Goal: Information Seeking & Learning: Learn about a topic

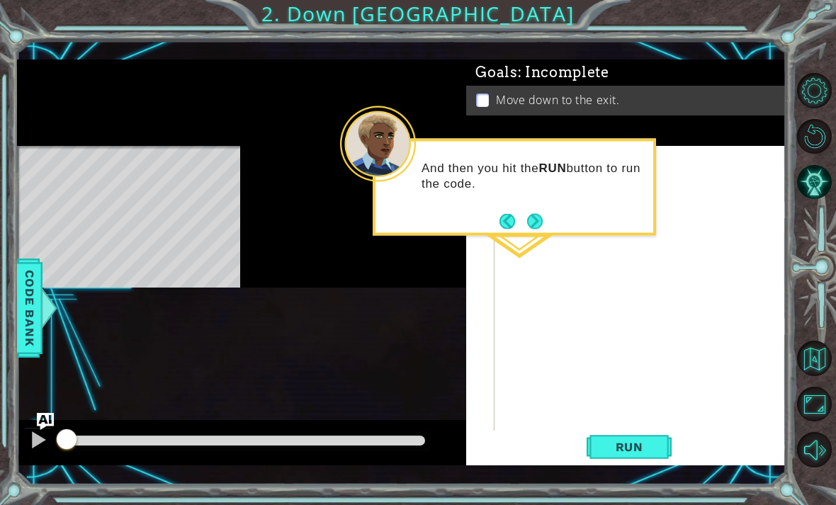
click at [794, 482] on div "1 ההההההההההההההההההההההההההההההההההההההההההההההההההההההההההההההההההההההההההההה…" at bounding box center [418, 252] width 836 height 505
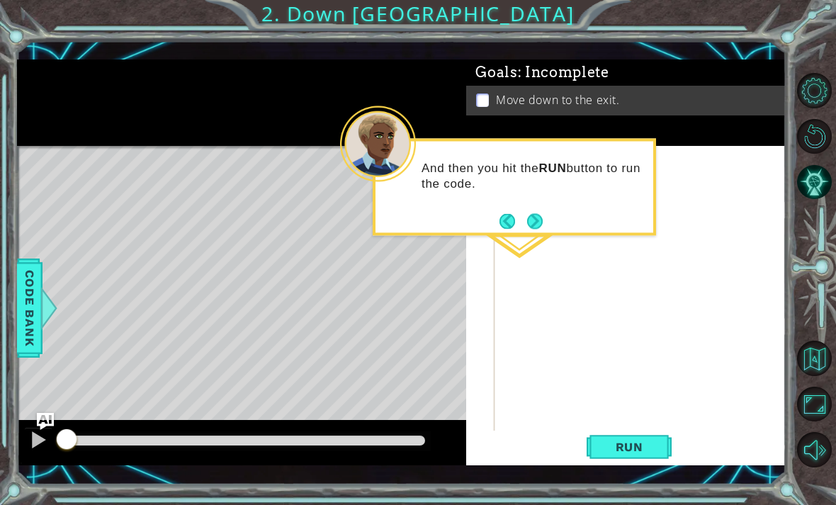
click at [539, 218] on button "Next" at bounding box center [535, 221] width 16 height 16
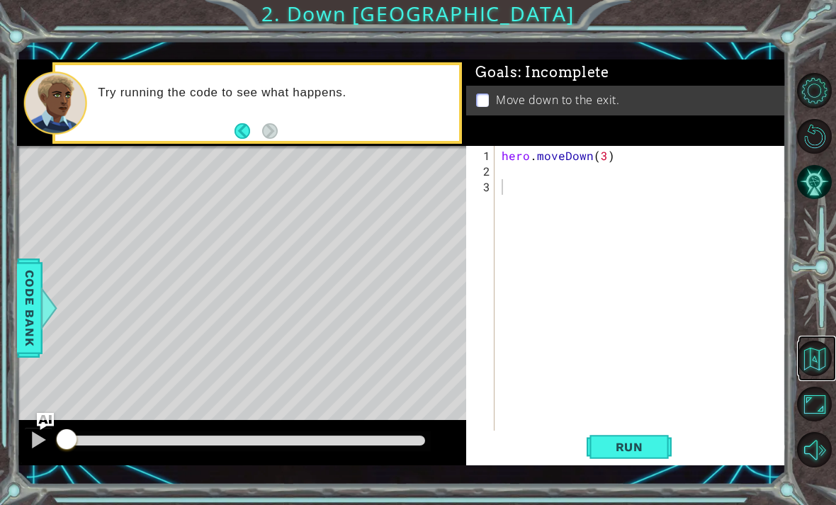
click at [818, 376] on button "Back to Map" at bounding box center [814, 358] width 35 height 35
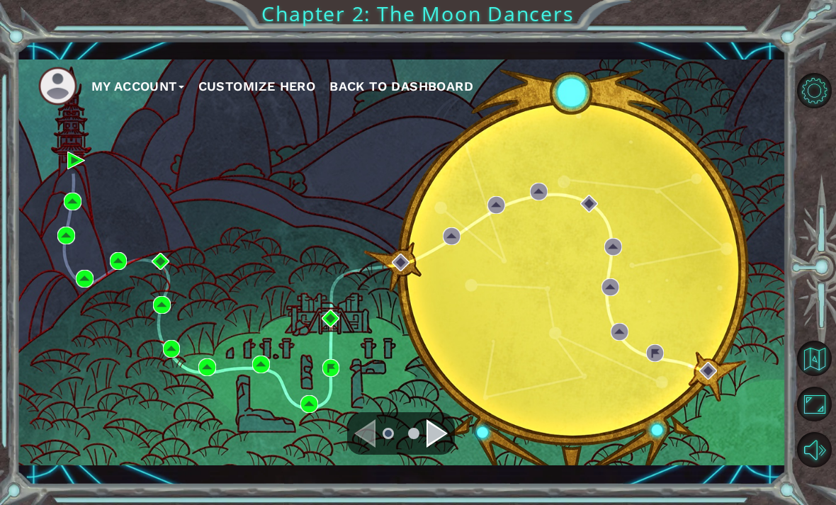
click at [142, 191] on div "My Account Customize Hero Back to Dashboard" at bounding box center [402, 263] width 770 height 406
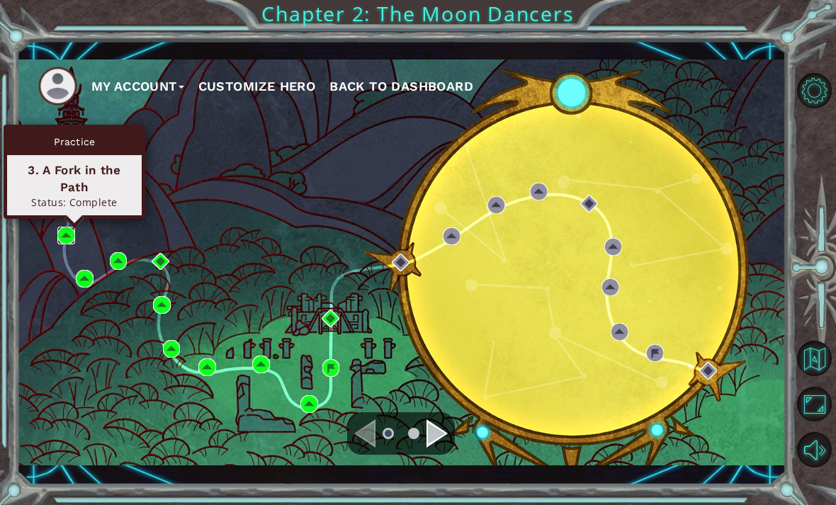
click at [68, 236] on img at bounding box center [66, 236] width 18 height 18
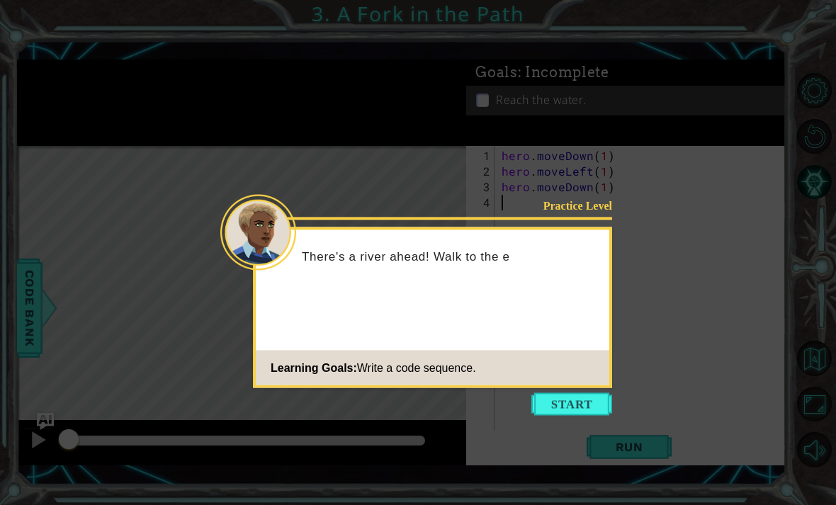
click at [575, 415] on button "Start" at bounding box center [571, 404] width 81 height 23
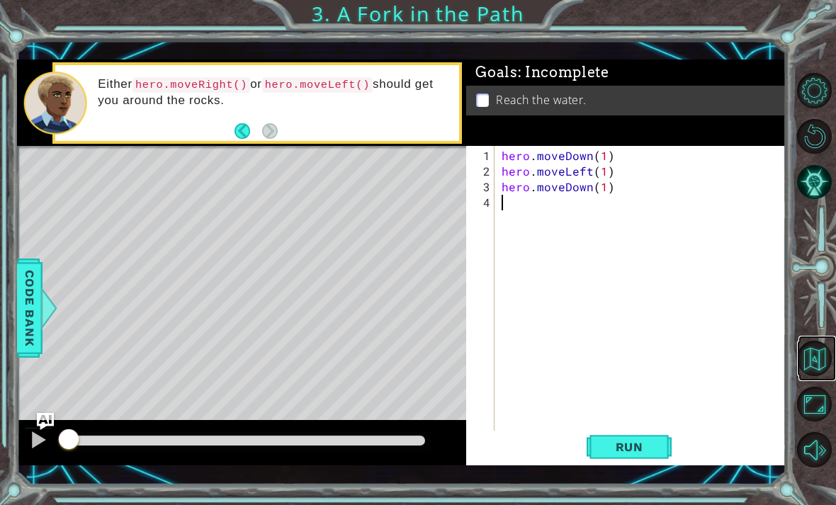
click at [819, 376] on button "Back to Map" at bounding box center [814, 358] width 35 height 35
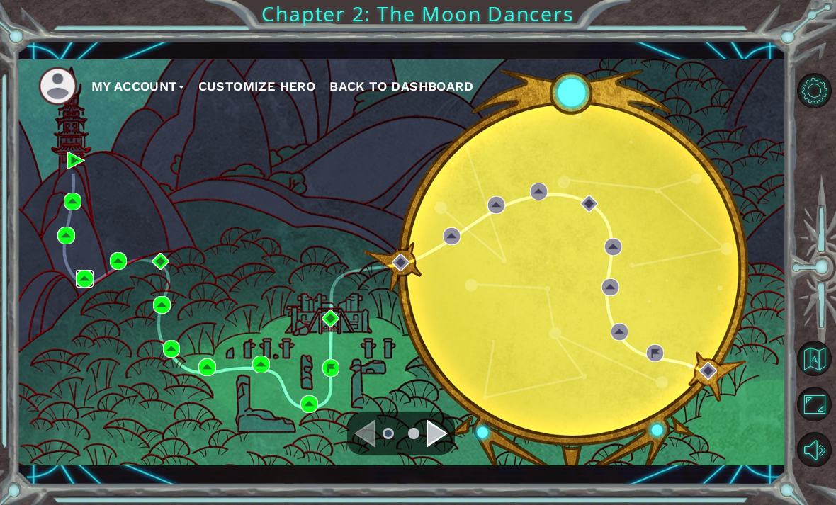
click at [87, 271] on img at bounding box center [85, 279] width 18 height 18
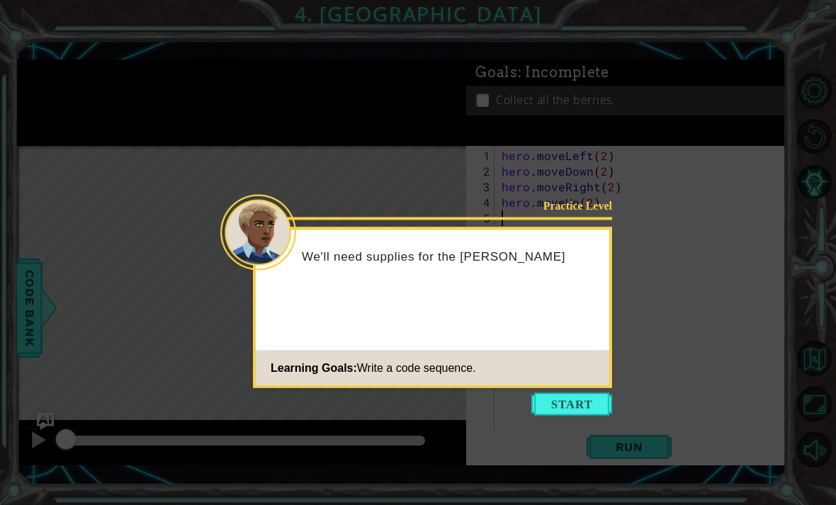
click at [595, 410] on button "Start" at bounding box center [571, 404] width 81 height 23
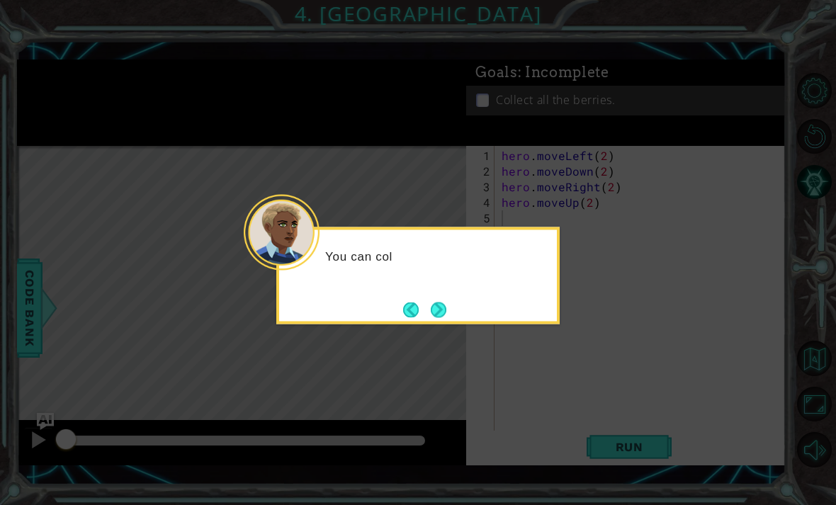
click at [446, 317] on button "Next" at bounding box center [439, 310] width 16 height 16
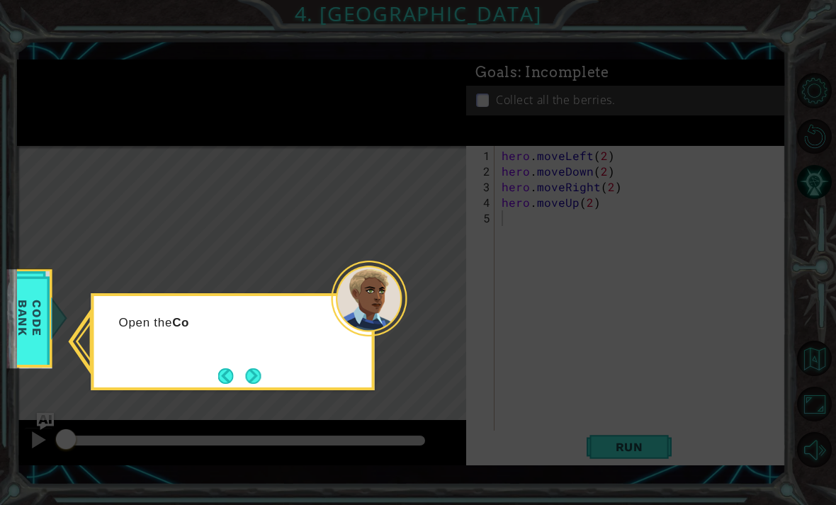
click at [259, 378] on button "Next" at bounding box center [254, 376] width 16 height 16
click at [259, 379] on button "Next" at bounding box center [253, 376] width 16 height 16
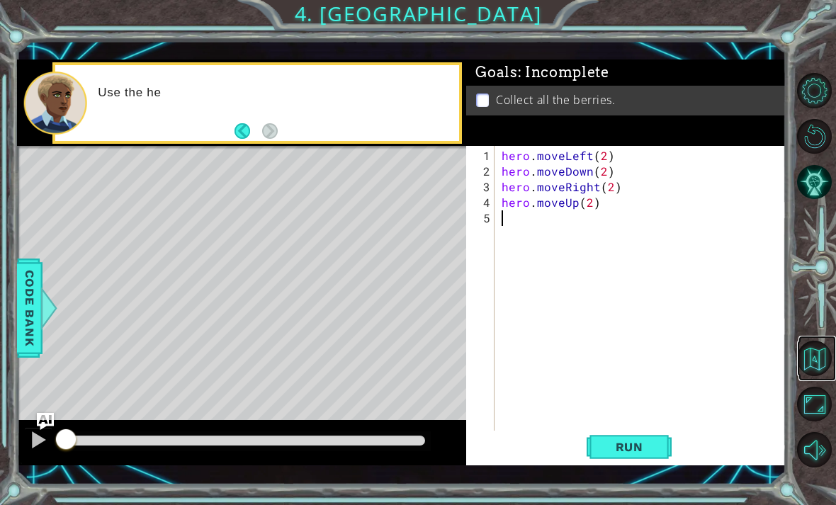
click at [819, 376] on button "Back to Map" at bounding box center [814, 358] width 35 height 35
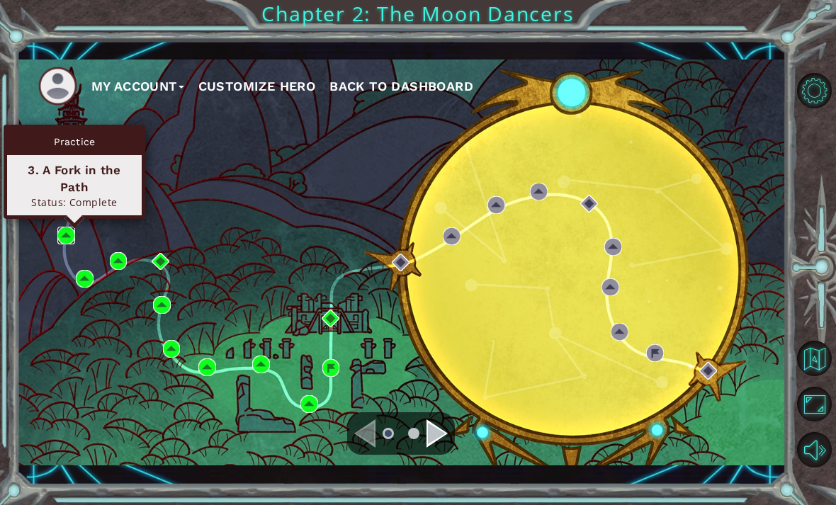
click at [68, 237] on img at bounding box center [66, 236] width 18 height 18
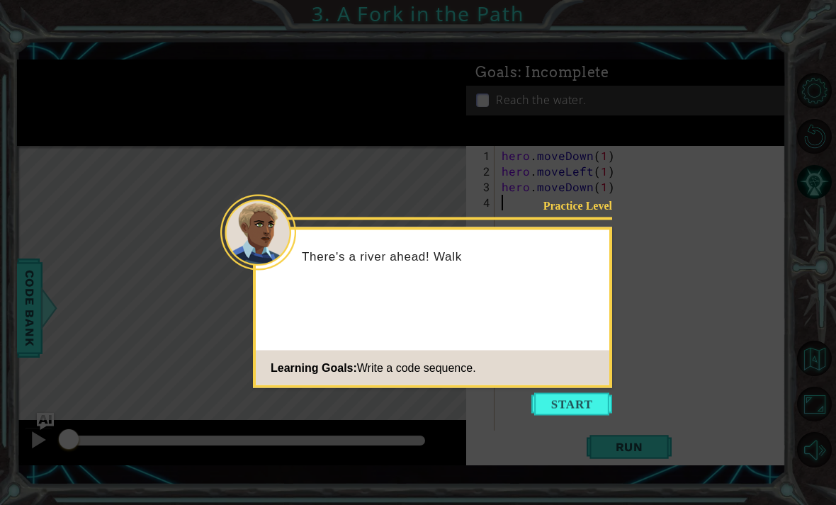
click at [584, 404] on button "Start" at bounding box center [571, 404] width 81 height 23
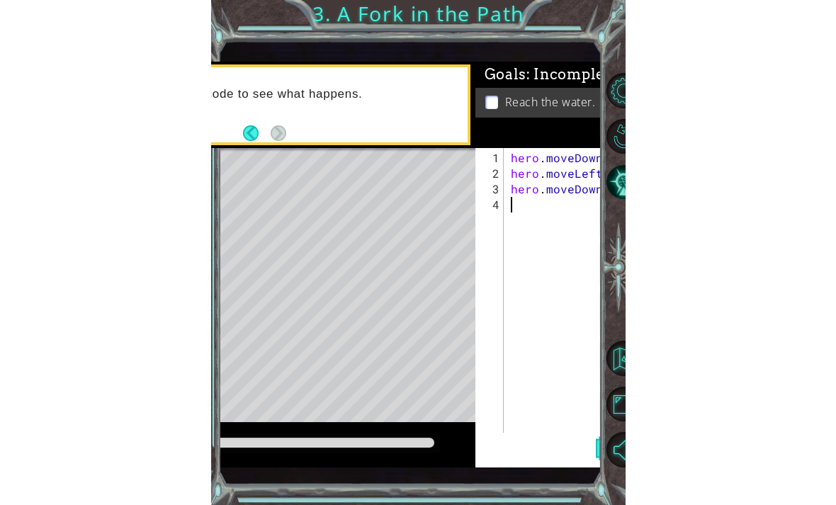
scroll to position [45, 0]
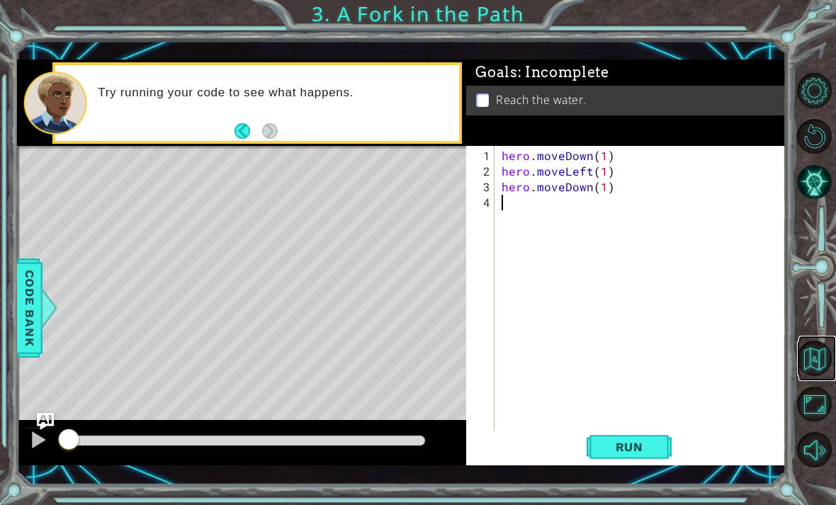
click at [818, 376] on button "Back to Map" at bounding box center [814, 358] width 35 height 35
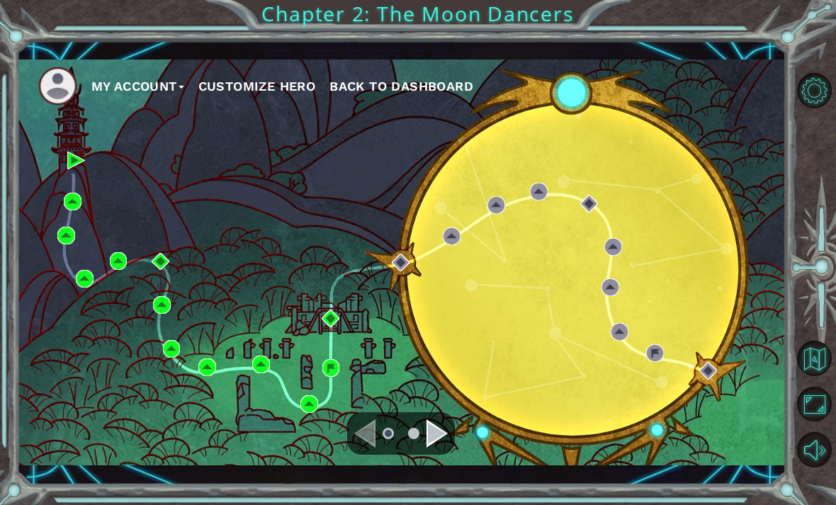
click at [81, 328] on div "My Account Customize Hero Back to Dashboard" at bounding box center [402, 263] width 770 height 406
click at [84, 322] on div "My Account Customize Hero Back to Dashboard" at bounding box center [402, 263] width 770 height 406
click at [82, 316] on div "My Account Customize Hero Back to Dashboard" at bounding box center [402, 263] width 770 height 406
click at [62, 277] on div "My Account Customize Hero Back to Dashboard" at bounding box center [402, 263] width 770 height 406
click at [82, 312] on div "My Account Customize Hero Back to Dashboard" at bounding box center [402, 263] width 770 height 406
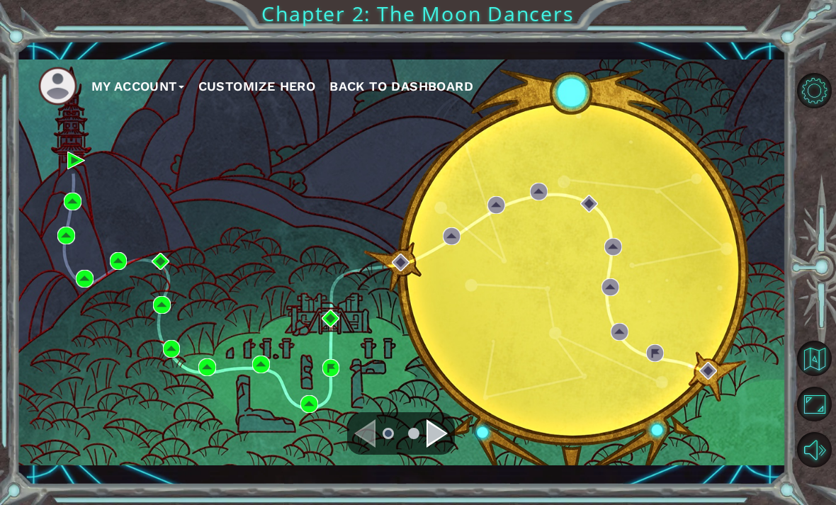
click at [815, 422] on button "Maximize Browser" at bounding box center [814, 404] width 35 height 35
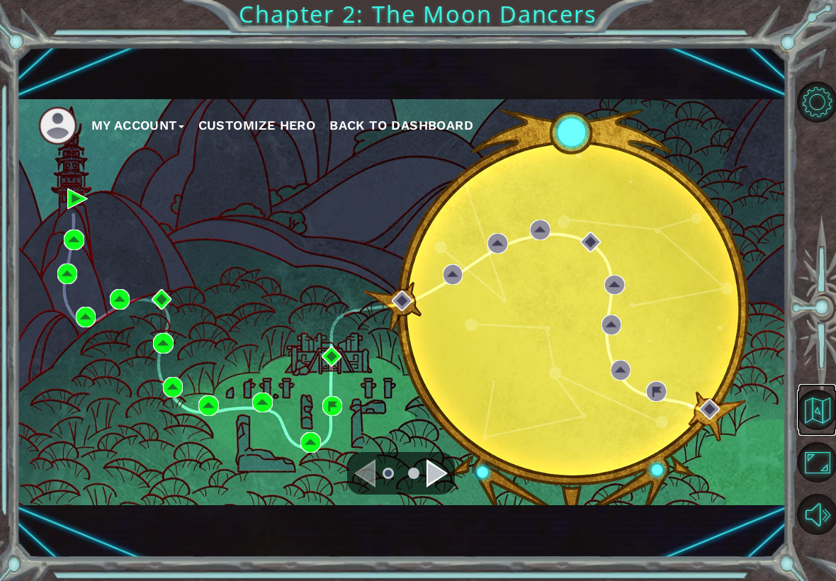
click at [818, 422] on button "Back to Map" at bounding box center [817, 410] width 40 height 40
click at [819, 410] on button "Back to Map" at bounding box center [817, 410] width 40 height 40
click at [820, 447] on button "Maximize Browser" at bounding box center [817, 462] width 40 height 40
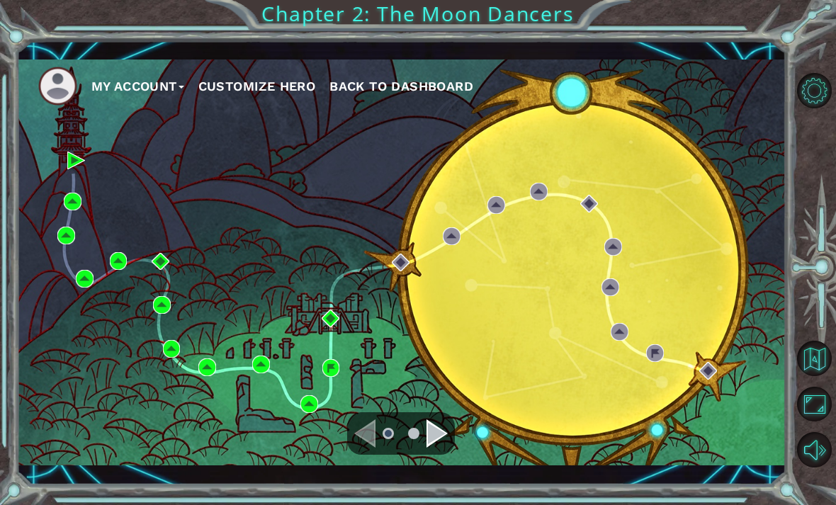
scroll to position [45, 0]
click at [816, 376] on button "Back to Map" at bounding box center [814, 358] width 35 height 35
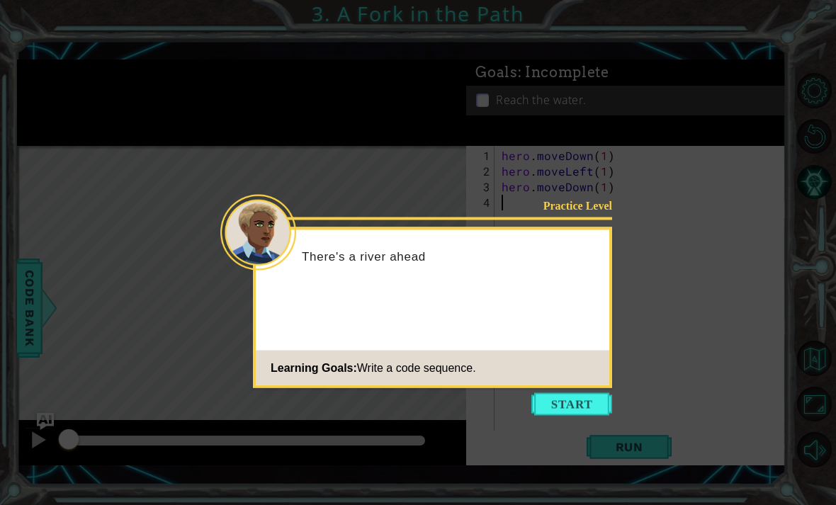
click at [570, 406] on button "Start" at bounding box center [571, 404] width 81 height 23
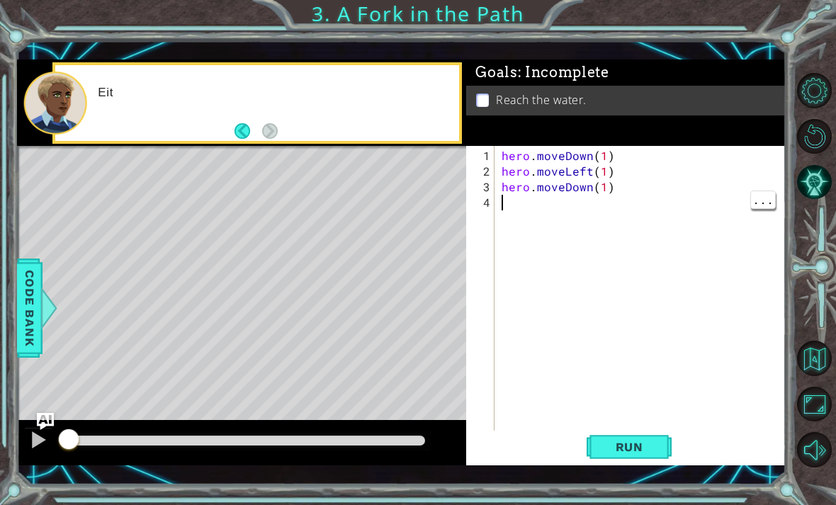
click at [626, 488] on div "1 ההההההההההההההההההההההההההההההההההההההההההההההההההההההההההההההההההההההההההההה…" at bounding box center [418, 252] width 836 height 505
click at [636, 497] on div "1 ההההההההההההההההההההההההההההההההההההההההההההההההההההההההההההההההההההההההההההה…" at bounding box center [418, 252] width 836 height 505
click at [638, 487] on div "1 ההההההההההההההההההההההההההההההההההההההההההההההההההההההההההההההההההההההההההההה…" at bounding box center [418, 252] width 836 height 505
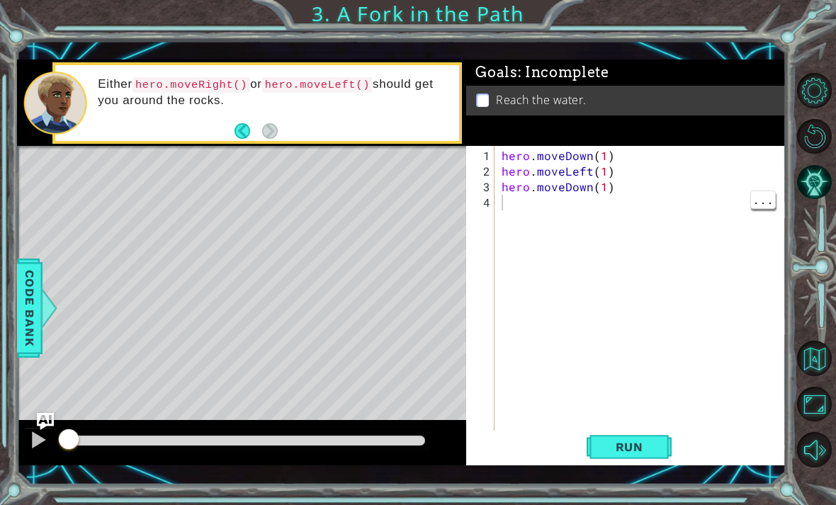
click at [639, 491] on div "1 ההההההההההההההההההההההההההההההההההההההההההההההההההההההההההההההההההההההההההההה…" at bounding box center [418, 252] width 836 height 505
click at [643, 492] on div "1 ההההההההההההההההההההההההההההההההההההההההההההההההההההההההההההההההההההההההההההה…" at bounding box center [418, 252] width 836 height 505
click at [640, 492] on div "1 ההההההההההההההההההההההההההההההההההההההההההההההההההההההההההההההההההההההההההההה…" at bounding box center [418, 252] width 836 height 505
click at [641, 487] on div "1 ההההההההההההההההההההההההההההההההההההההההההההההההההההההההההההההההההההההההההההה…" at bounding box center [418, 252] width 836 height 505
click at [638, 495] on div "1 ההההההההההההההההההההההההההההההההההההההההההההההההההההההההההההההההההההההההההההה…" at bounding box center [418, 252] width 836 height 505
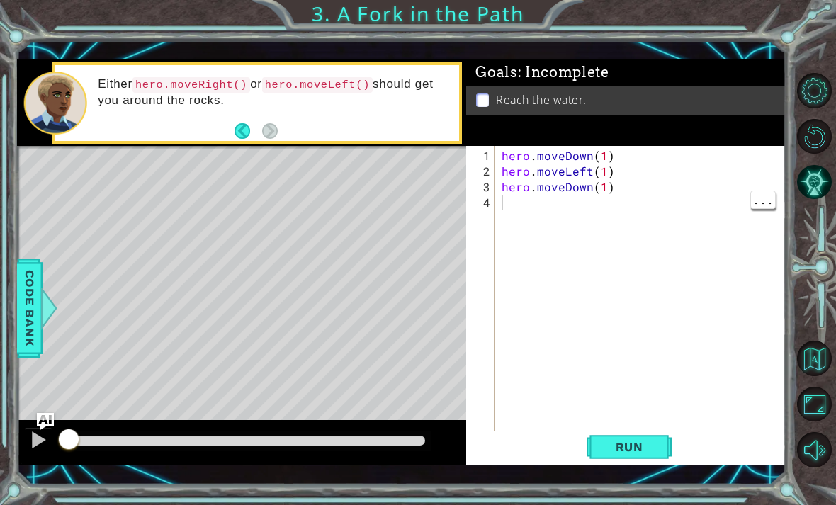
click at [642, 488] on div "1 ההההההההההההההההההההההההההההההההההההההההההההההההההההההההההההההההההההההההההההה…" at bounding box center [418, 252] width 836 height 505
click at [646, 487] on div "1 ההההההההההההההההההההההההההההההההההההההההההההההההההההההההההההההההההההההההההההה…" at bounding box center [418, 252] width 836 height 505
click at [628, 481] on div "1 ההההההההההההההההההההההההההההההההההההההההההההההההההההההההההההההההההההההההההההה…" at bounding box center [402, 262] width 770 height 444
click at [627, 482] on div "1 ההההההההההההההההההההההההההההההההההההההההההההההההההההההההההההההההההההההההההההה…" at bounding box center [402, 262] width 770 height 444
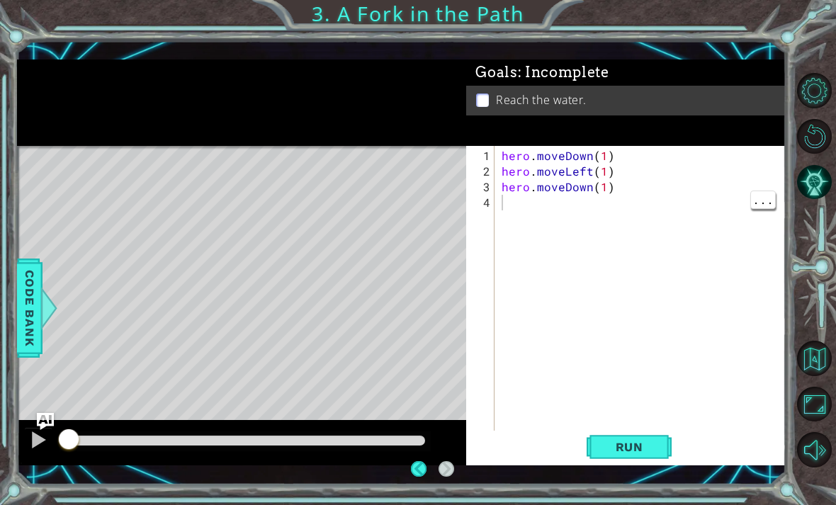
click at [668, 497] on div "1 ההההההההההההההההההההההההההההההההההההההההההההההההההההההההההההההההההההההההההההה…" at bounding box center [418, 252] width 836 height 505
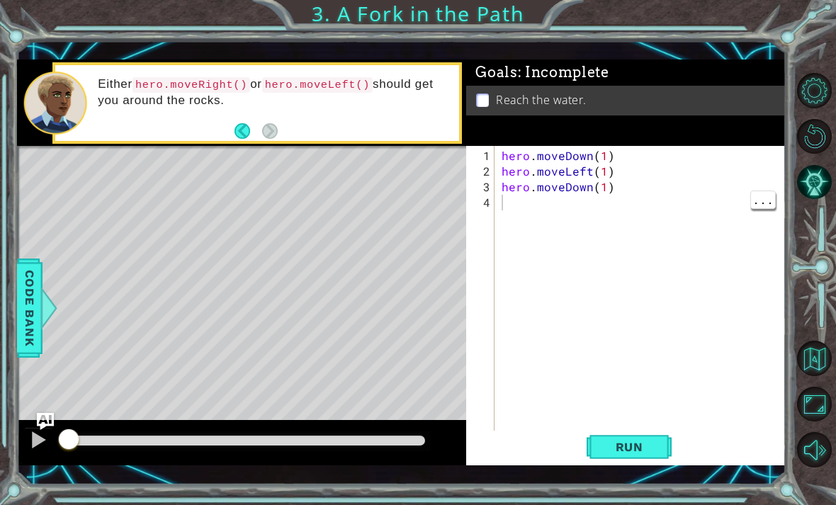
click at [816, 422] on button "Maximize Browser" at bounding box center [814, 404] width 35 height 35
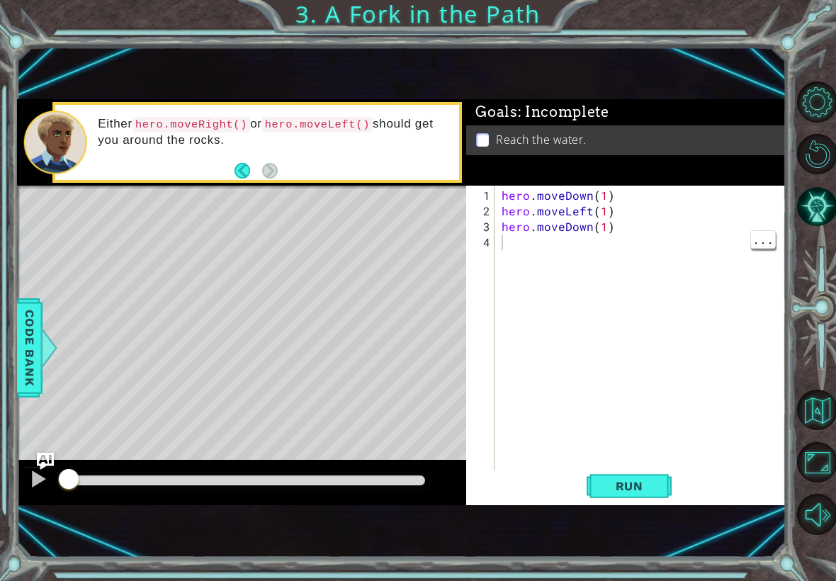
click at [826, 466] on button "Maximize Browser" at bounding box center [817, 462] width 40 height 40
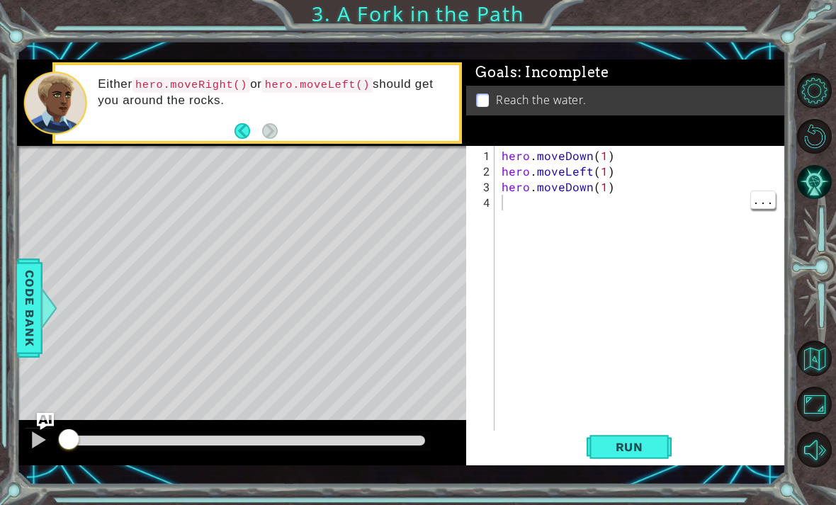
scroll to position [45, 0]
click at [634, 432] on button "Run" at bounding box center [629, 447] width 85 height 32
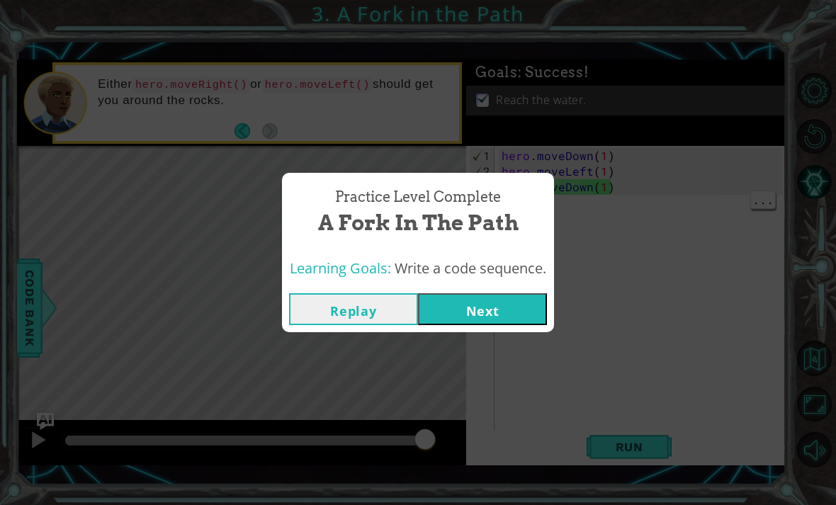
click at [514, 310] on button "Next" at bounding box center [482, 309] width 129 height 32
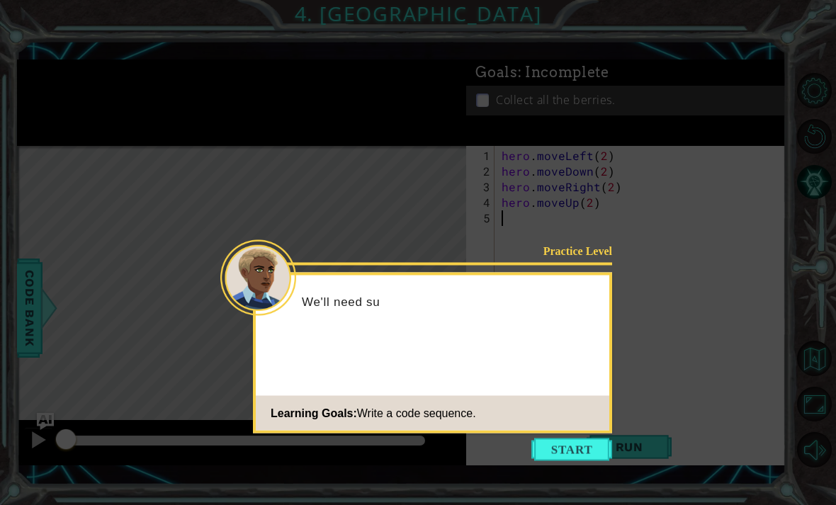
click at [589, 439] on button "Start" at bounding box center [571, 450] width 81 height 23
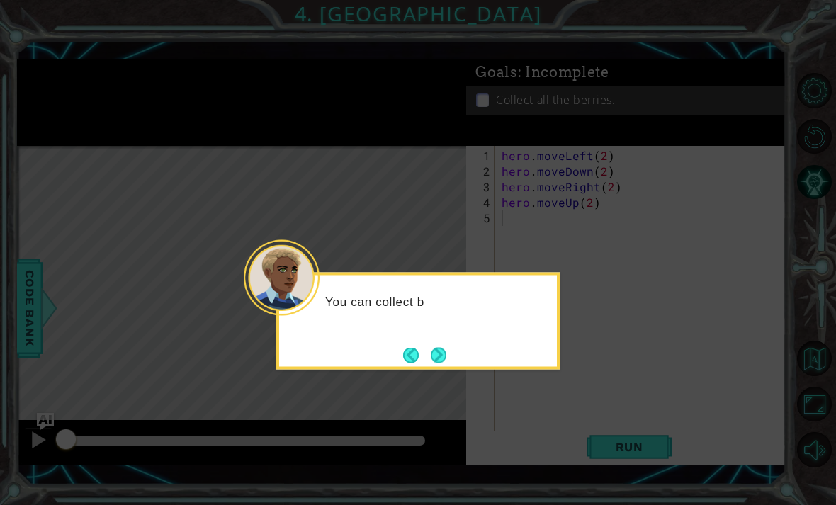
click at [440, 293] on div "You can collect b" at bounding box center [417, 321] width 283 height 97
click at [439, 347] on button "Next" at bounding box center [439, 355] width 16 height 16
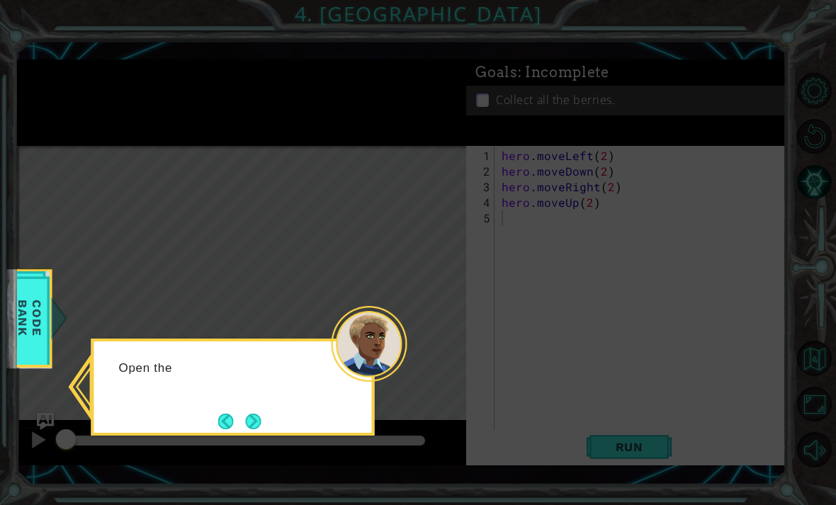
click at [247, 414] on button "Next" at bounding box center [254, 422] width 16 height 16
click at [252, 414] on button "Next" at bounding box center [254, 422] width 16 height 16
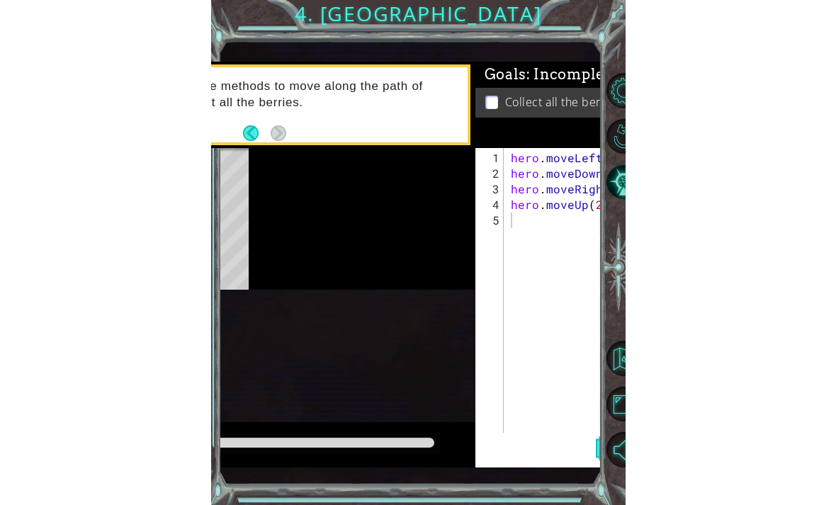
scroll to position [45, 0]
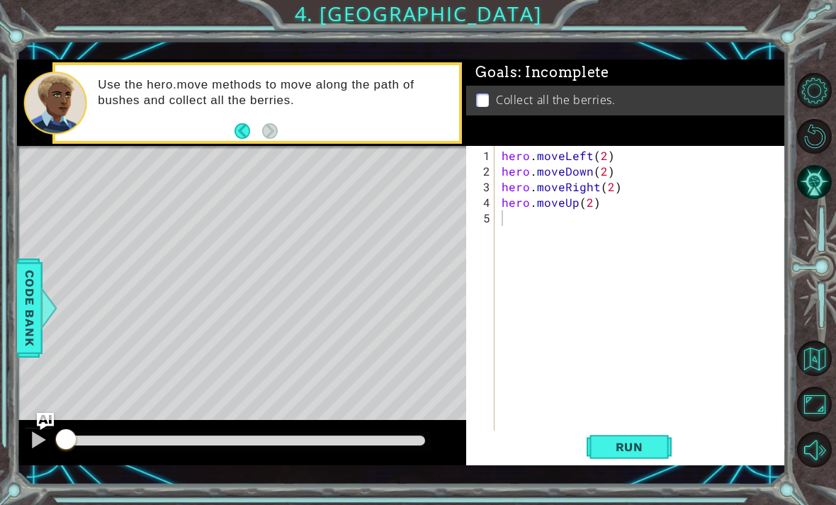
click at [641, 449] on span "Run" at bounding box center [630, 447] width 56 height 14
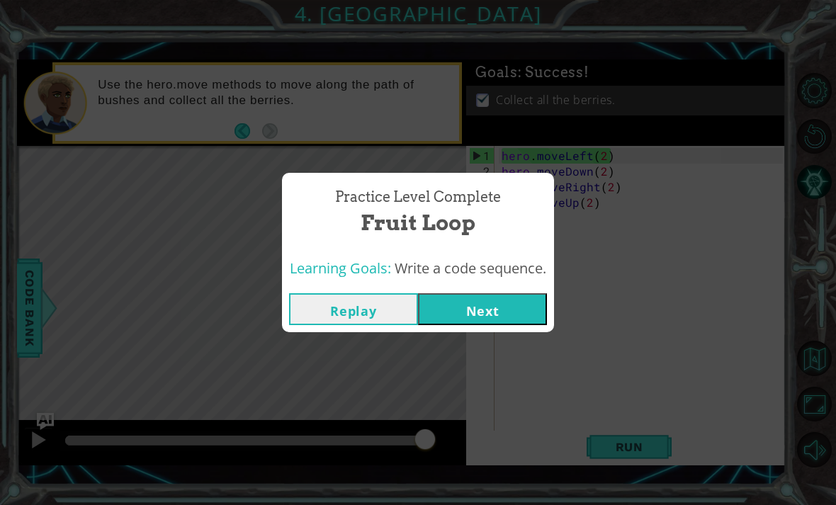
click at [510, 295] on button "Next" at bounding box center [482, 309] width 129 height 32
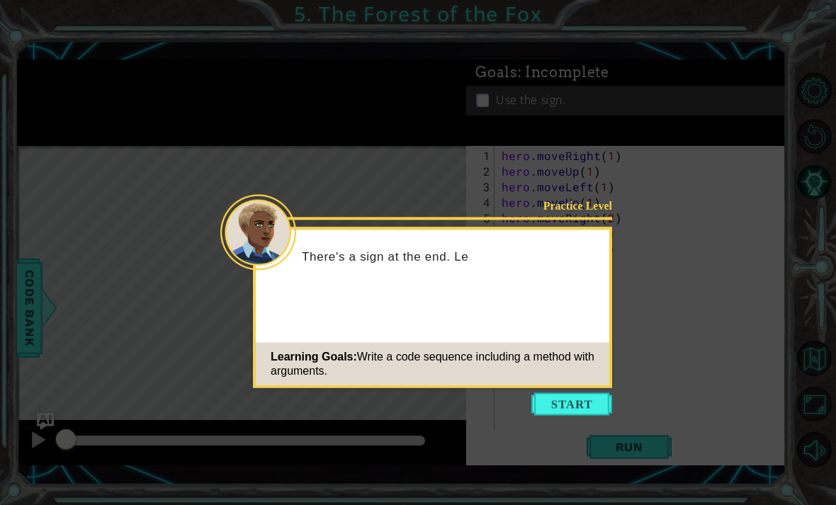
click at [577, 409] on button "Start" at bounding box center [571, 404] width 81 height 23
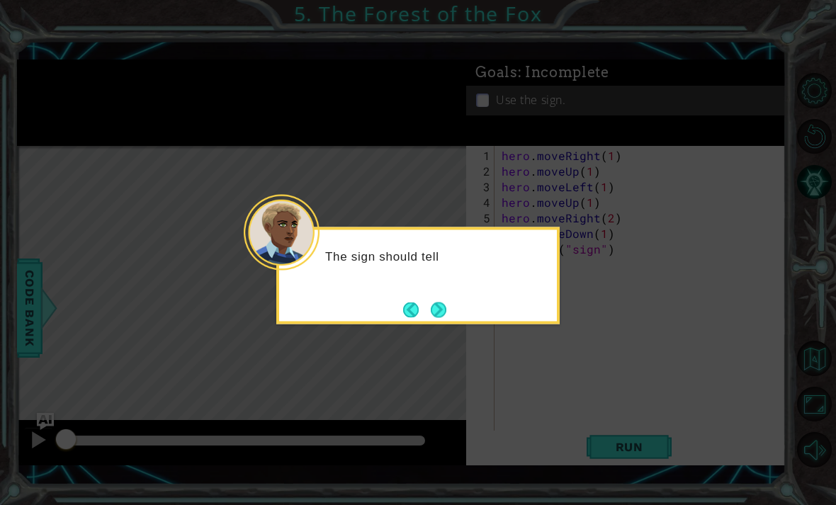
click at [445, 317] on button "Next" at bounding box center [439, 310] width 16 height 16
click at [438, 302] on button "Next" at bounding box center [439, 310] width 16 height 16
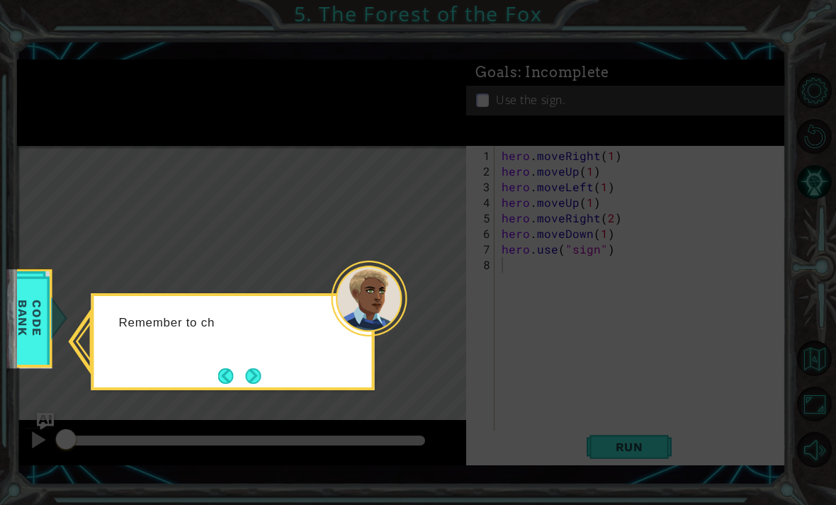
click at [252, 368] on button "Next" at bounding box center [254, 376] width 16 height 16
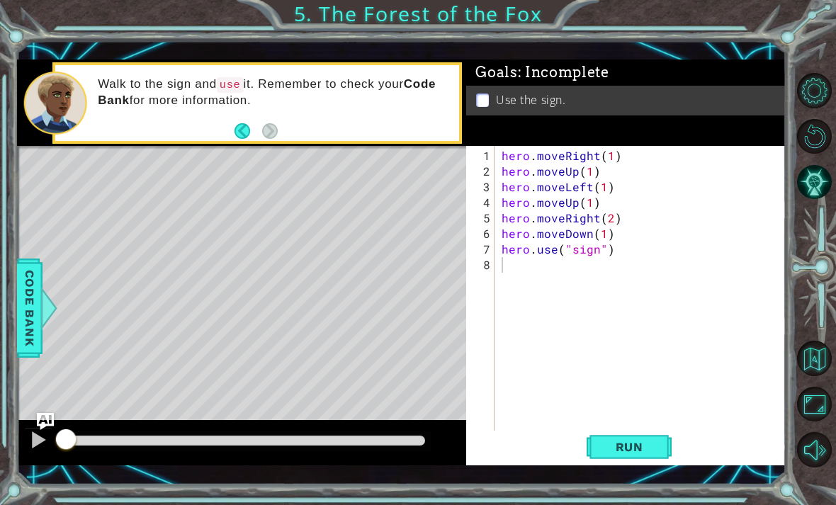
click at [641, 445] on span "Run" at bounding box center [630, 447] width 56 height 14
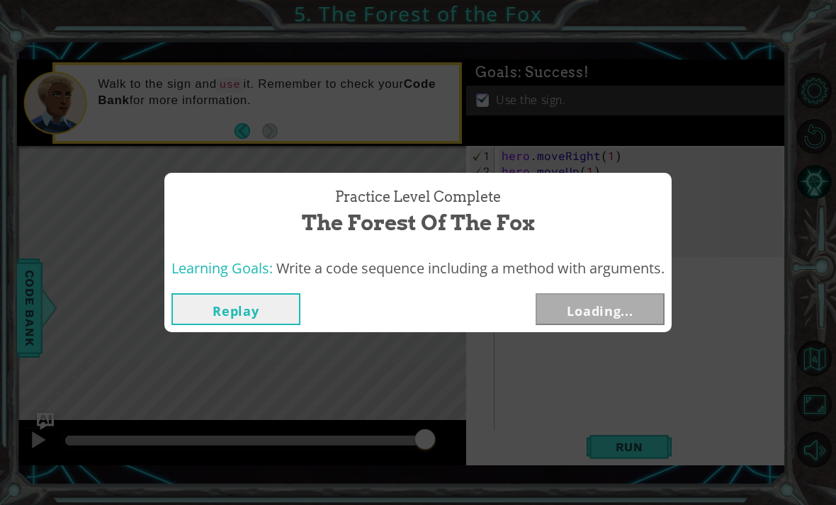
click at [279, 310] on button "Replay" at bounding box center [235, 309] width 129 height 32
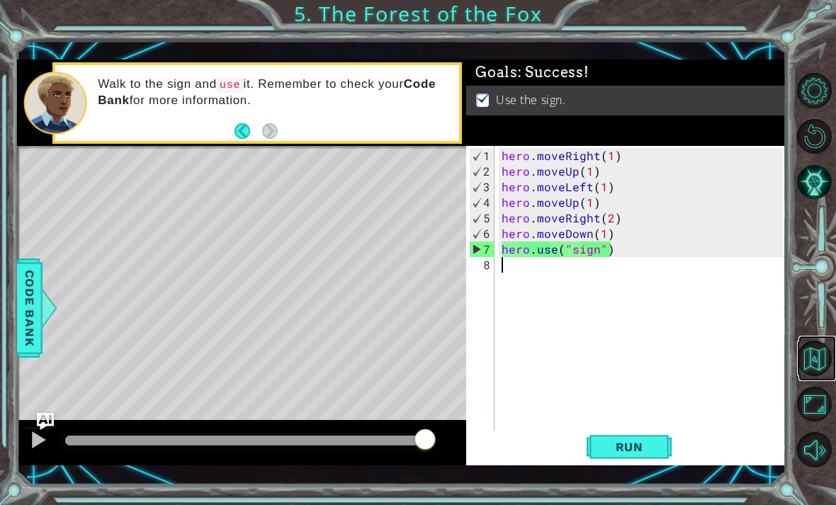
click at [814, 376] on button "Back to Map" at bounding box center [814, 358] width 35 height 35
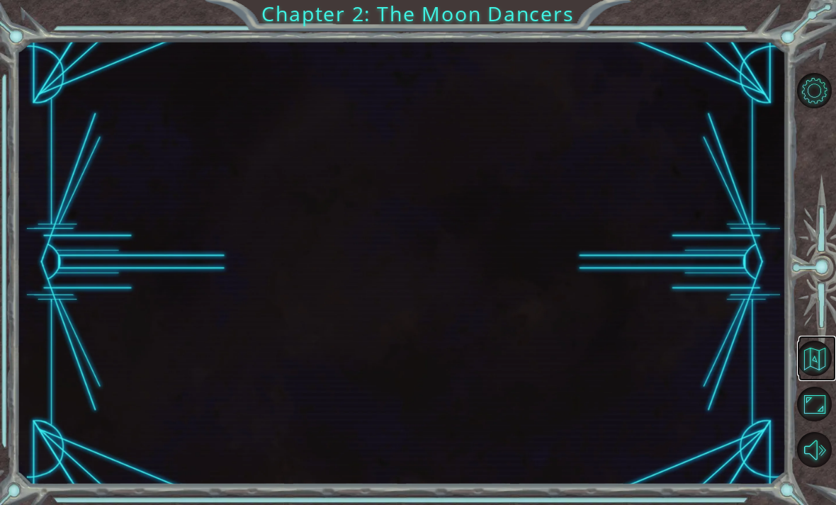
click at [816, 376] on button "Back to Map" at bounding box center [814, 358] width 35 height 35
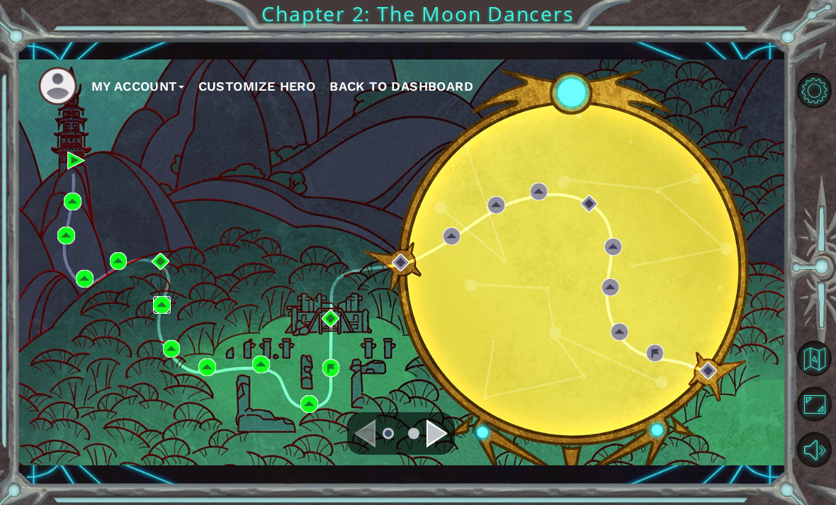
click at [159, 305] on img at bounding box center [162, 305] width 18 height 18
